Goal: Information Seeking & Learning: Learn about a topic

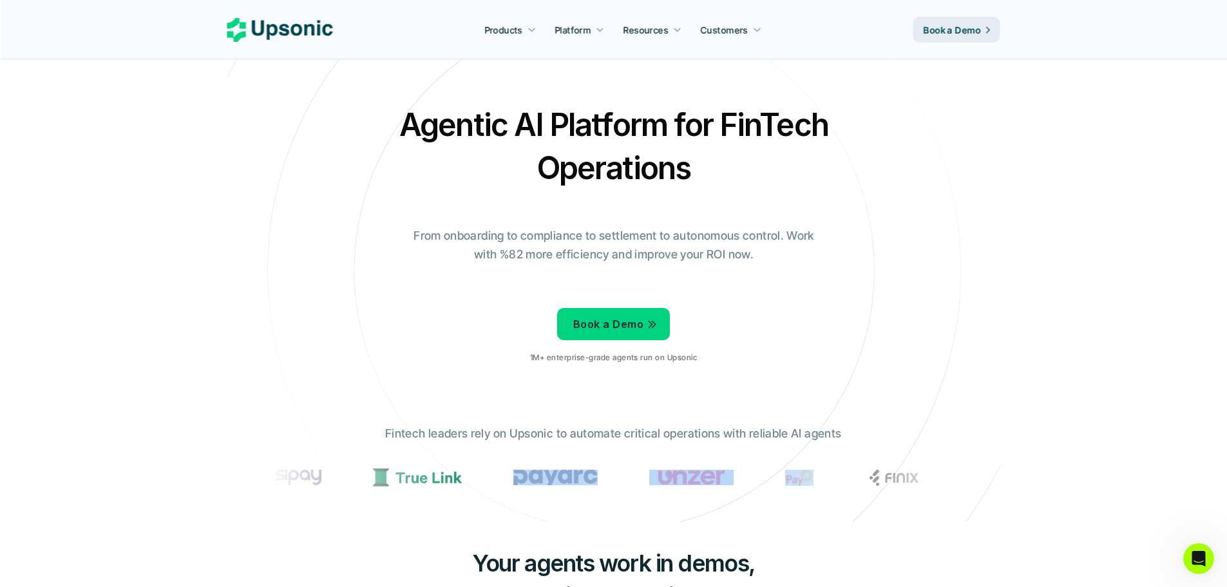
drag, startPoint x: 829, startPoint y: 478, endPoint x: 532, endPoint y: 502, distance: 298.5
click at [534, 503] on div "Fintech leaders rely on Upsonic to automate critical operations with reliable A…" at bounding box center [613, 463] width 708 height 97
click at [567, 478] on img at bounding box center [555, 477] width 84 height 16
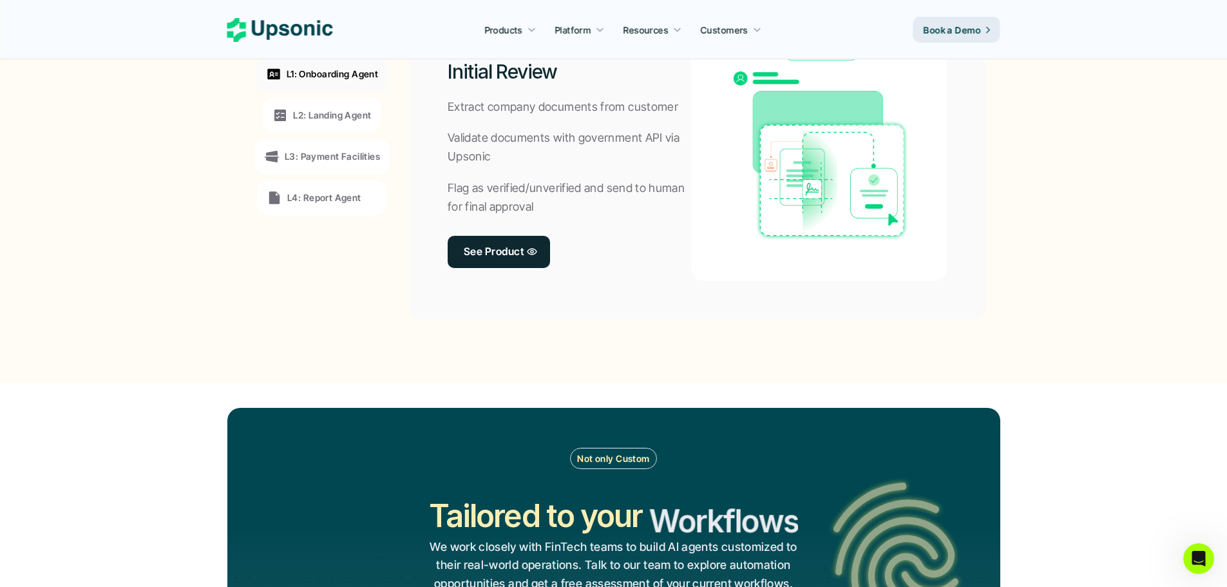
scroll to position [966, 0]
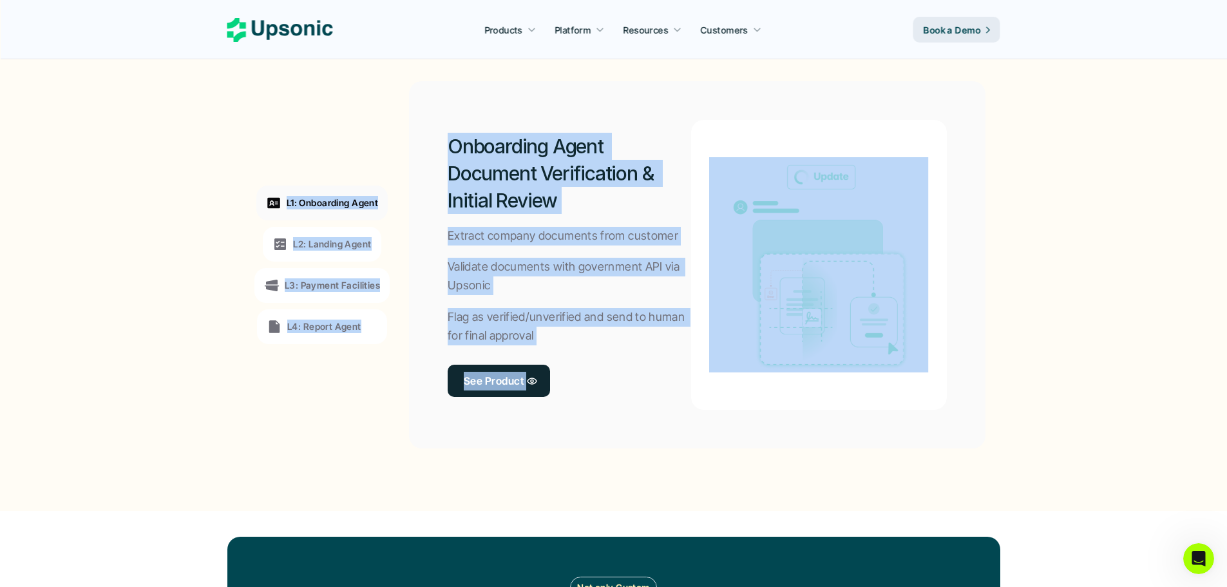
drag, startPoint x: 116, startPoint y: 126, endPoint x: 1100, endPoint y: 386, distance: 1018.3
click at [1100, 386] on section "L1: Onboarding Agent L2: Landing Agent L3: Payment Facilities L4: Report Agent …" at bounding box center [613, 264] width 1219 height 440
click at [1071, 372] on section "L1: Onboarding Agent L2: Landing Agent L3: Payment Facilities L4: Report Agent …" at bounding box center [613, 264] width 1219 height 440
click at [303, 238] on p "L2: Landing Agent" at bounding box center [332, 244] width 78 height 14
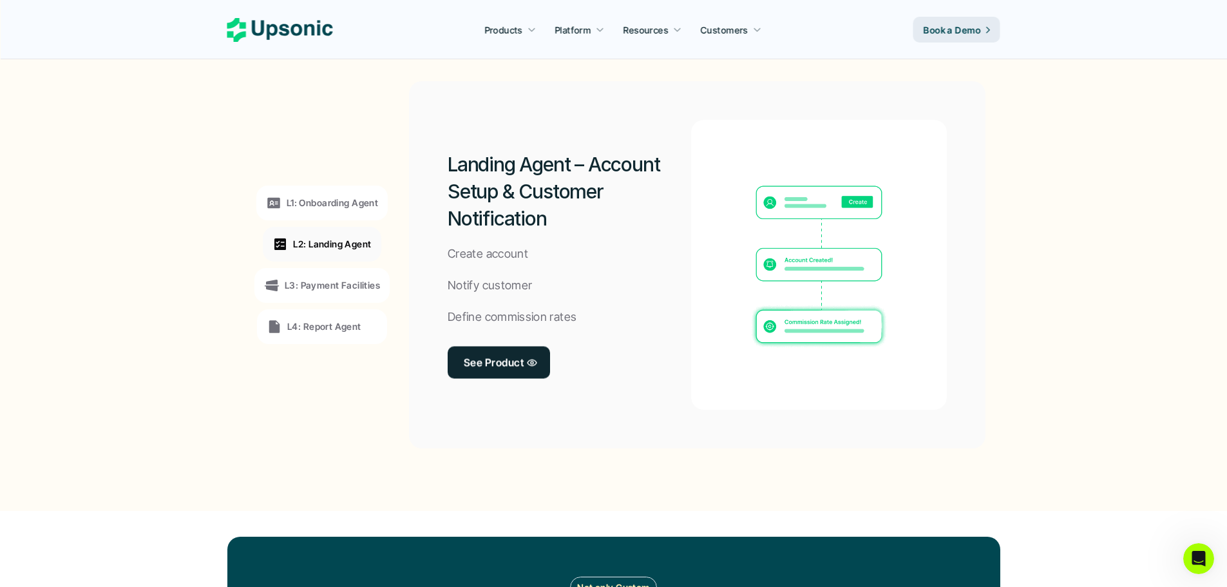
click at [321, 280] on p "L3: Payment Facilities" at bounding box center [332, 285] width 95 height 14
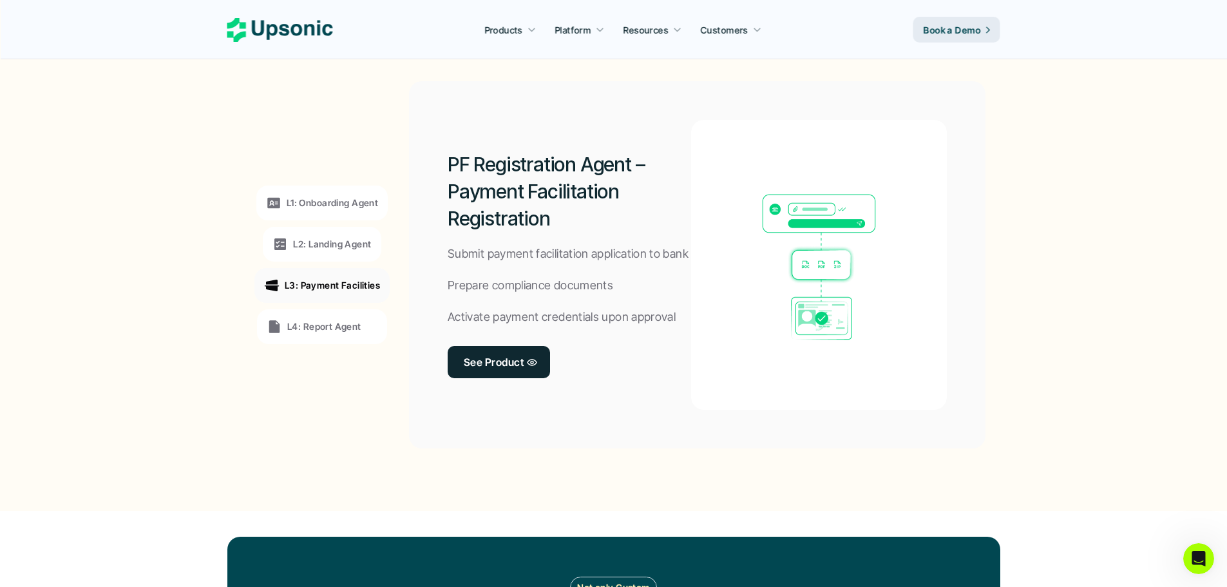
click at [335, 306] on div "L1: Onboarding Agent L2: Landing Agent L3: Payment Facilities L4: Report Agent" at bounding box center [322, 265] width 177 height 348
click at [336, 319] on div "L4: Report Agent" at bounding box center [314, 326] width 95 height 15
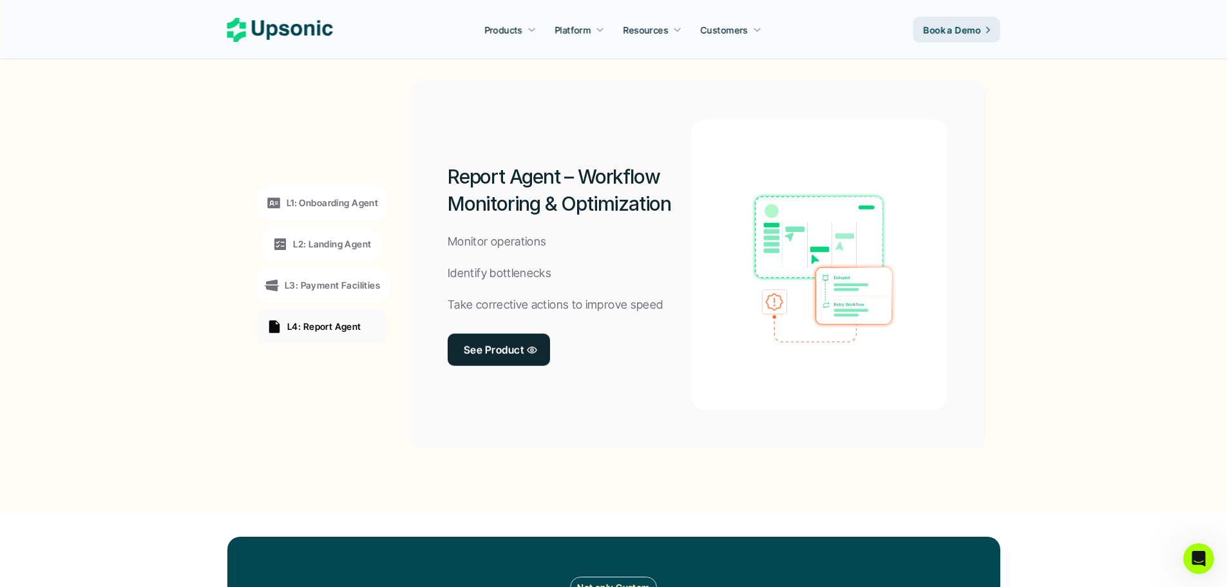
click at [349, 212] on div "L1: Onboarding Agent" at bounding box center [321, 202] width 131 height 35
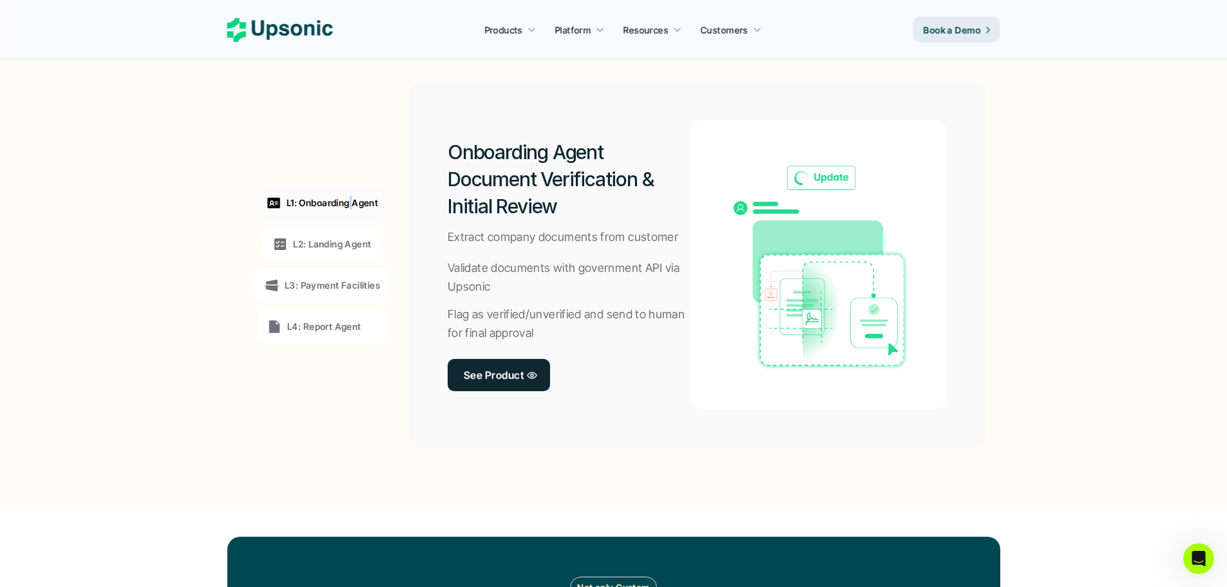
click at [349, 212] on div "L1: Onboarding Agent" at bounding box center [321, 202] width 131 height 35
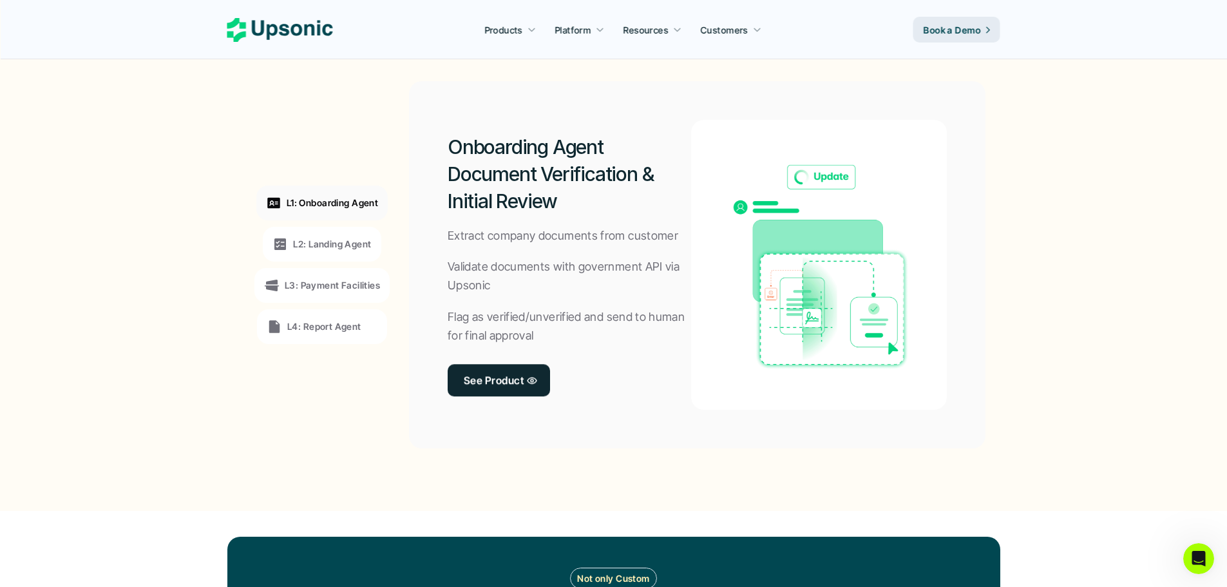
click at [485, 134] on h2 "Onboarding Agent Document Verification & Initial Review" at bounding box center [568, 173] width 243 height 81
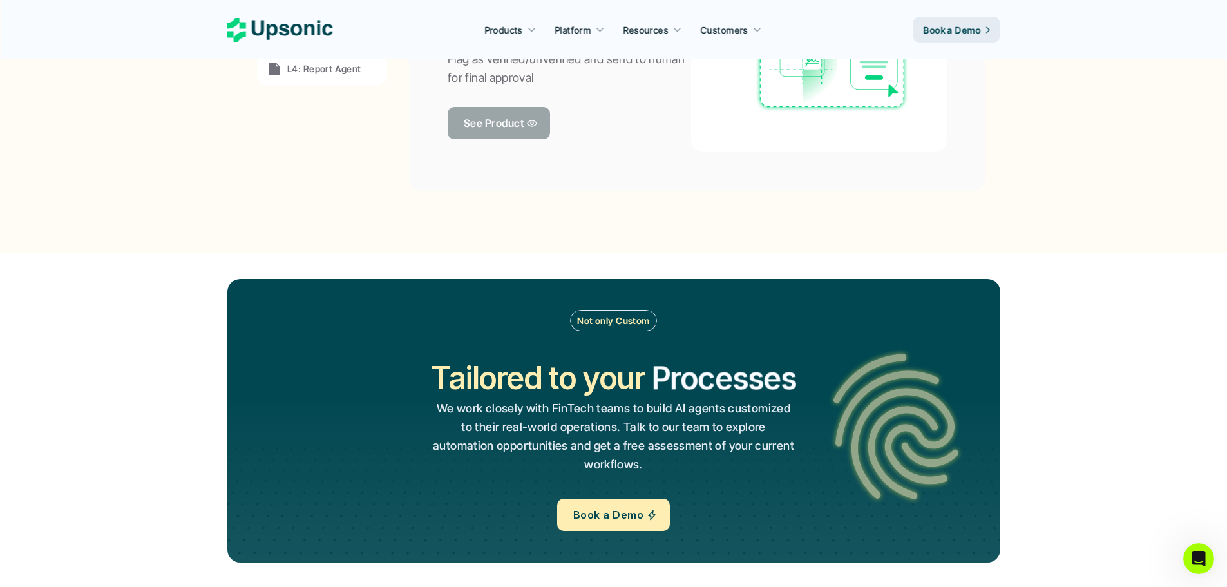
click at [538, 124] on link "See Product" at bounding box center [498, 123] width 102 height 32
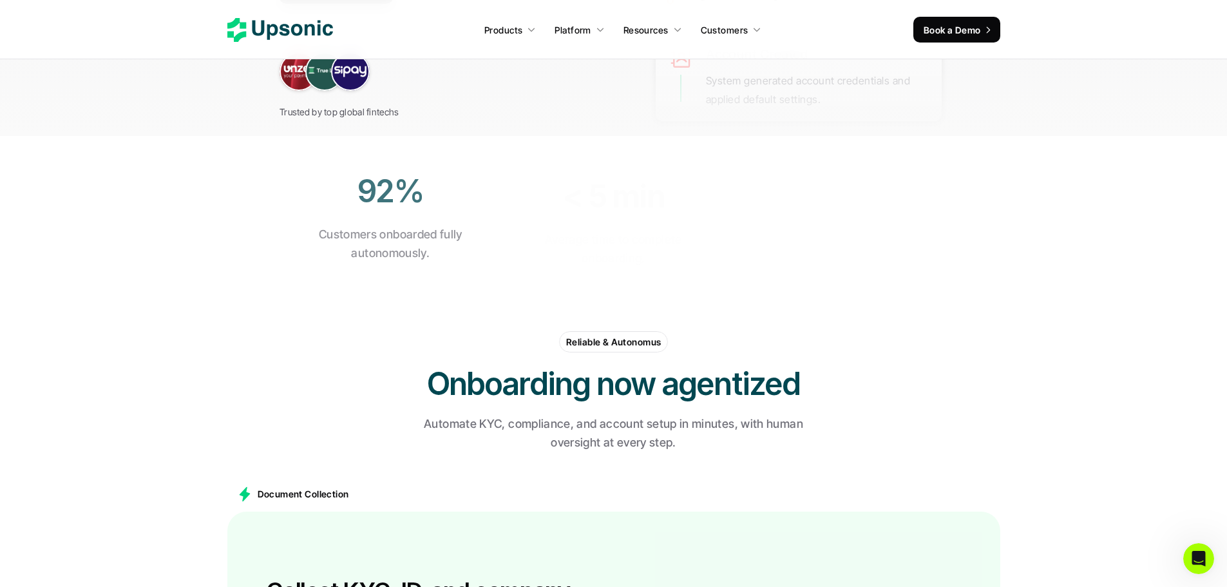
scroll to position [129, 0]
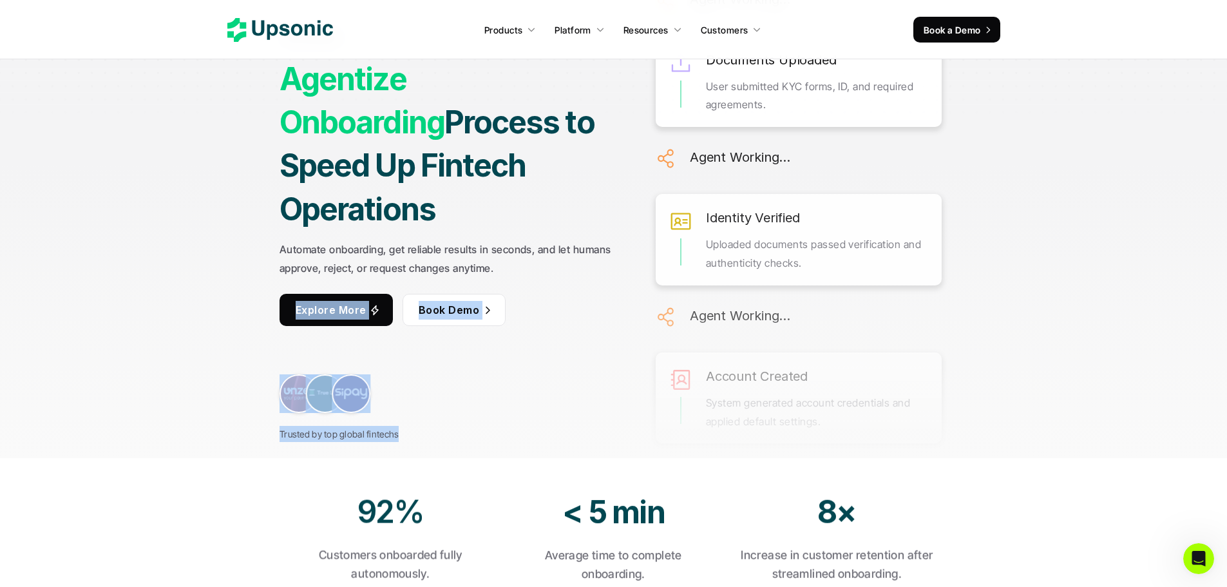
drag, startPoint x: 240, startPoint y: 337, endPoint x: 470, endPoint y: 421, distance: 245.2
click at [458, 419] on div "For FinTech Agentize Onboarding Process to Speed Up Fintech Operations Automate…" at bounding box center [614, 164] width 966 height 587
click at [470, 421] on div "For FinTech Agentize Onboarding Process to Speed Up Fintech Operations Automate…" at bounding box center [614, 164] width 966 height 587
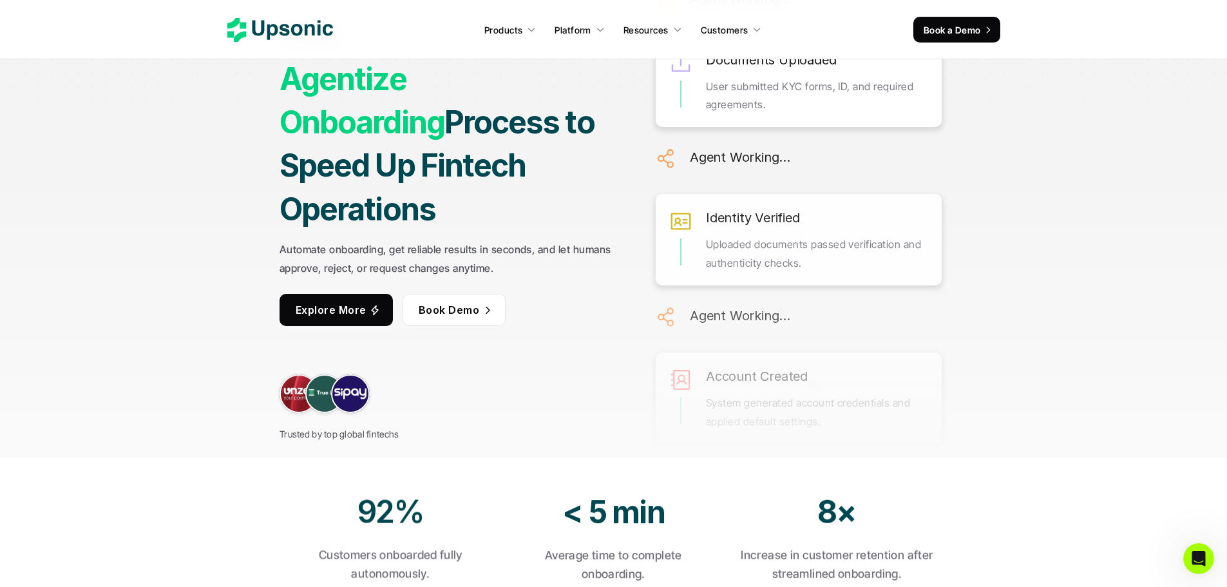
scroll to position [322, 0]
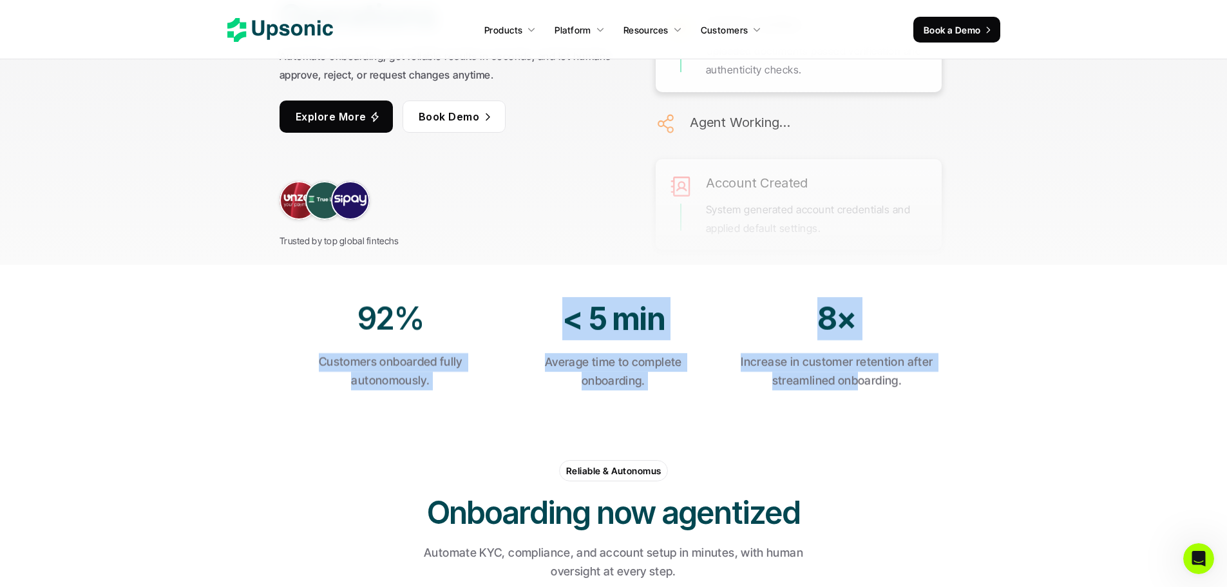
drag, startPoint x: 853, startPoint y: 396, endPoint x: 400, endPoint y: 336, distance: 456.6
click at [406, 337] on section "92% Customers onboarded fully autonomously. < 5 min Average time to complete on…" at bounding box center [613, 344] width 1227 height 158
click at [400, 336] on h2 "92%" at bounding box center [391, 318] width 198 height 43
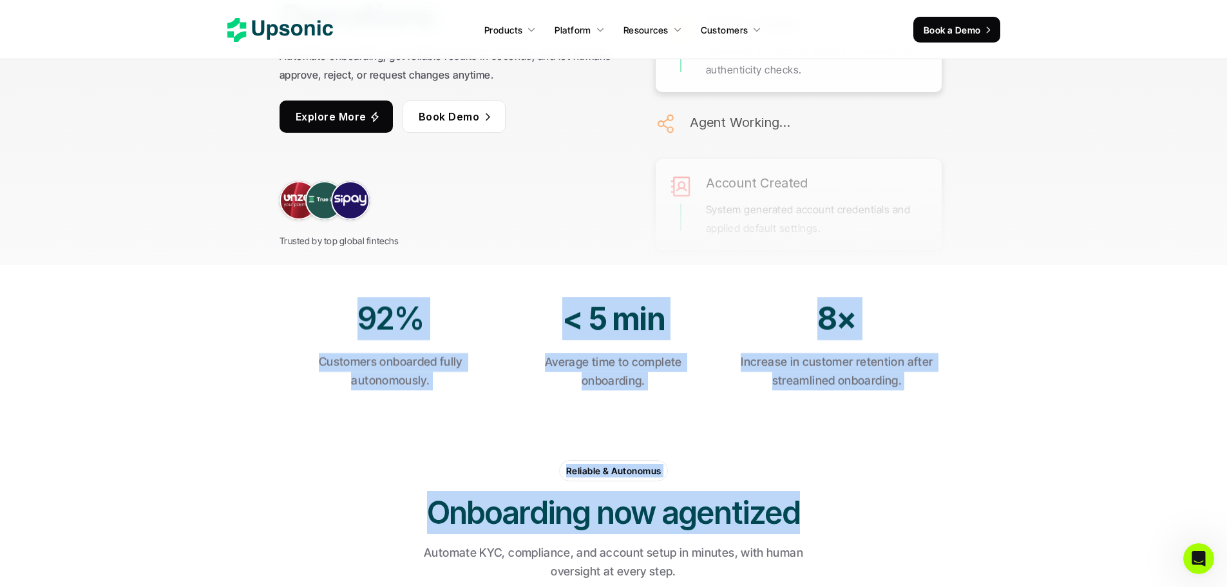
drag, startPoint x: 544, startPoint y: 357, endPoint x: 947, endPoint y: 433, distance: 410.2
click at [948, 434] on section "Reliable & Autonomus Onboarding now agentized Automate KYC, compliance, and acc…" at bounding box center [613, 507] width 1227 height 170
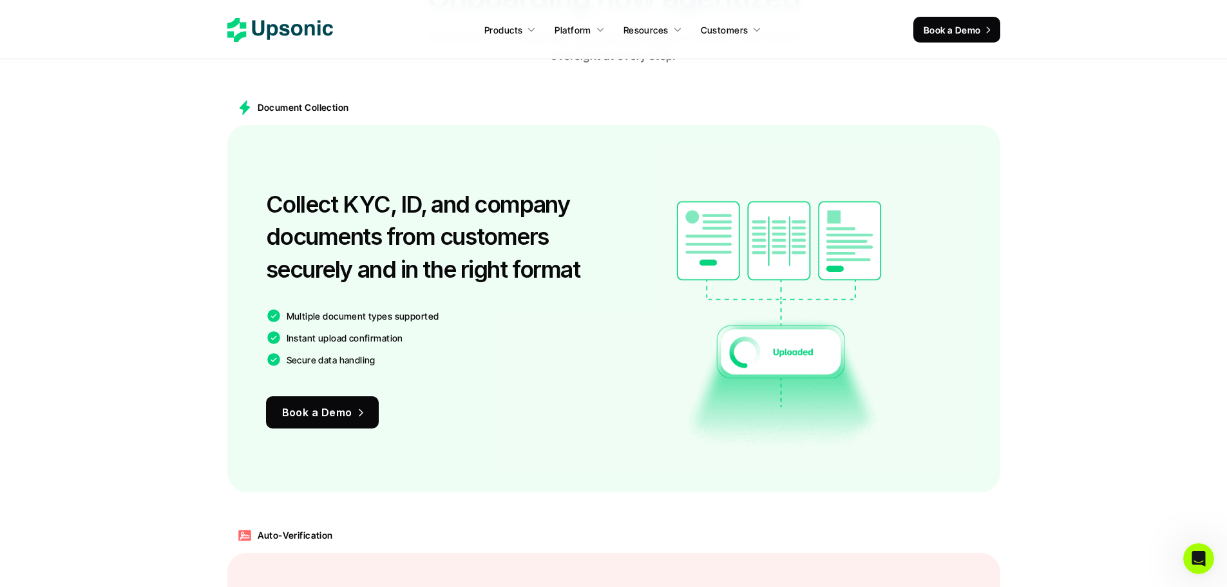
click at [984, 350] on div "Collect KYC, ID, and company documents from customers securely and in the right…" at bounding box center [613, 308] width 773 height 367
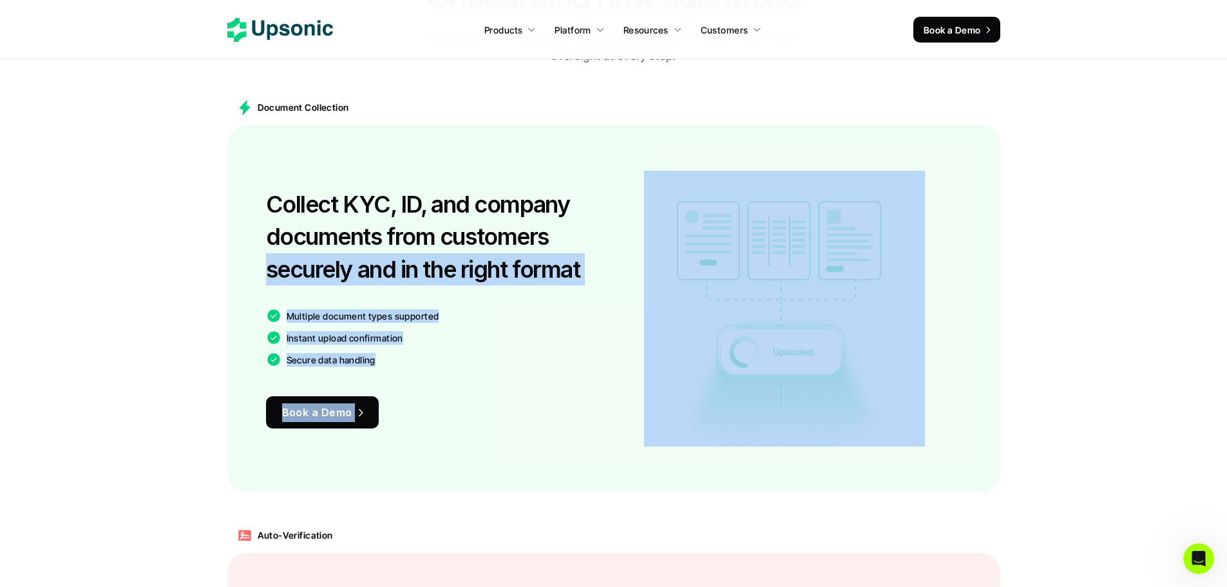
drag, startPoint x: 588, startPoint y: 278, endPoint x: 119, endPoint y: 256, distance: 469.2
click at [119, 258] on main "Document Collection Collect KYC, ID, and company documents from customers secur…" at bounding box center [613, 291] width 1227 height 428
click at [119, 256] on main "Document Collection Collect KYC, ID, and company documents from customers secur…" at bounding box center [613, 291] width 1227 height 428
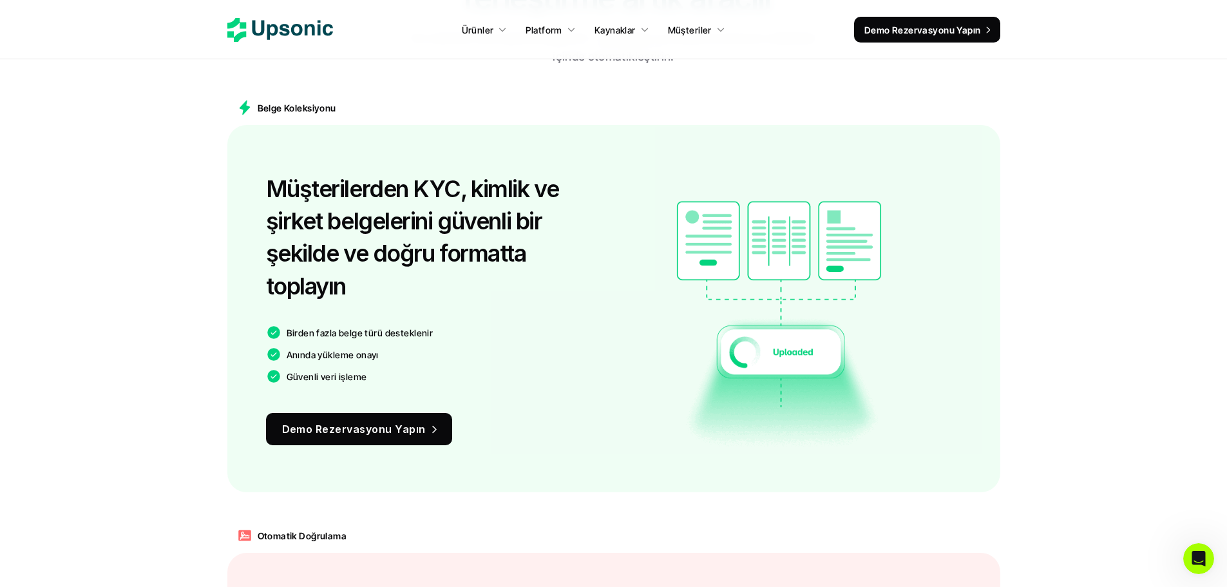
scroll to position [836, 0]
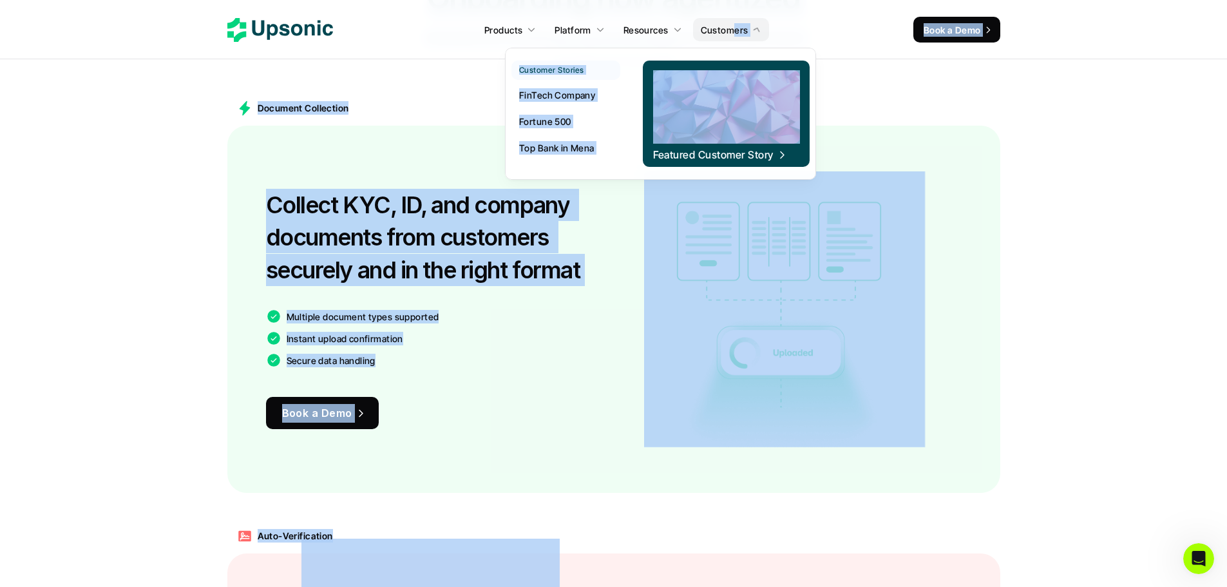
drag, startPoint x: 733, startPoint y: 31, endPoint x: 708, endPoint y: 80, distance: 55.3
click at [505, 32] on p "Products" at bounding box center [503, 30] width 38 height 14
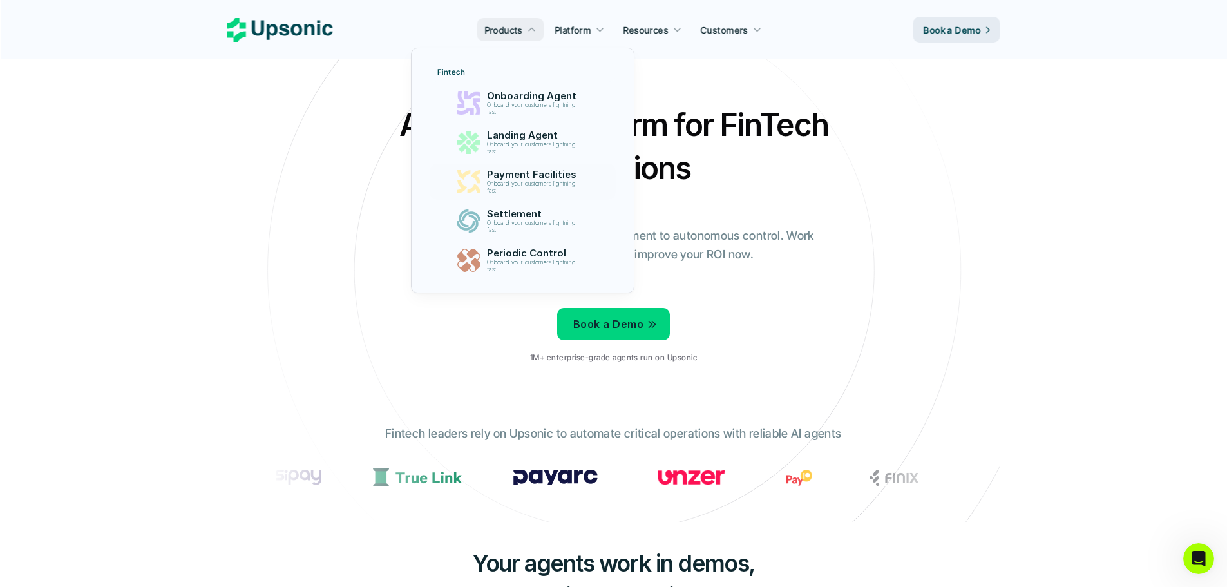
click at [545, 202] on div "Fintech Onboarding Agent Onboard your customers lightning fast Landing Agent On…" at bounding box center [522, 170] width 186 height 216
click at [544, 183] on p "Onboard your customers lightning fast" at bounding box center [533, 187] width 95 height 14
